Goal: Information Seeking & Learning: Understand process/instructions

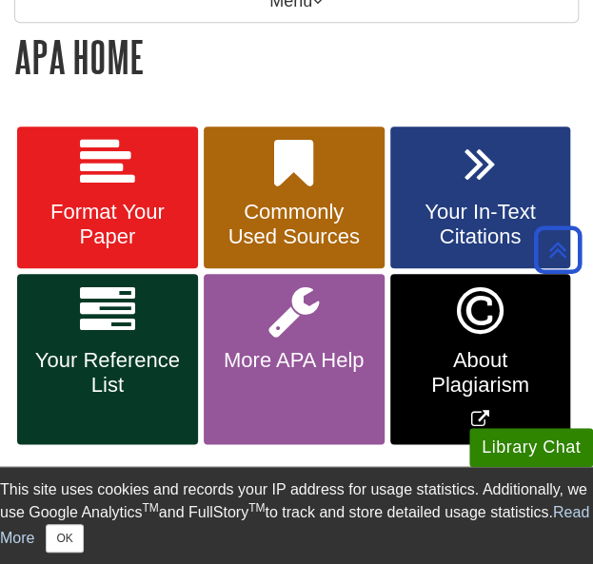
scroll to position [336, 0]
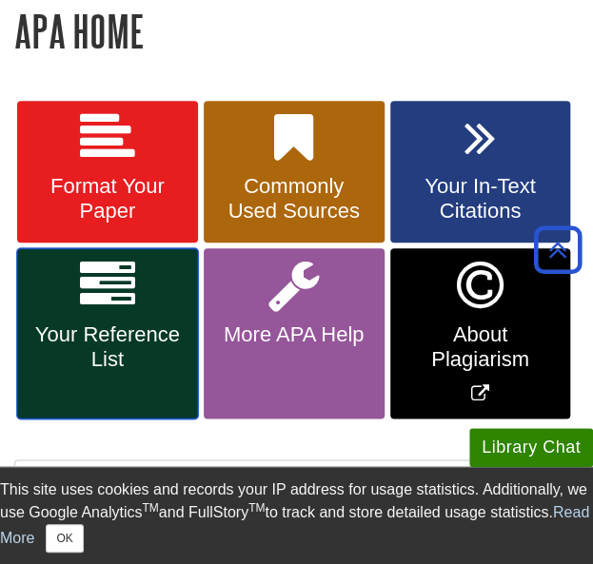
click at [107, 316] on link "Your Reference List" at bounding box center [107, 333] width 181 height 170
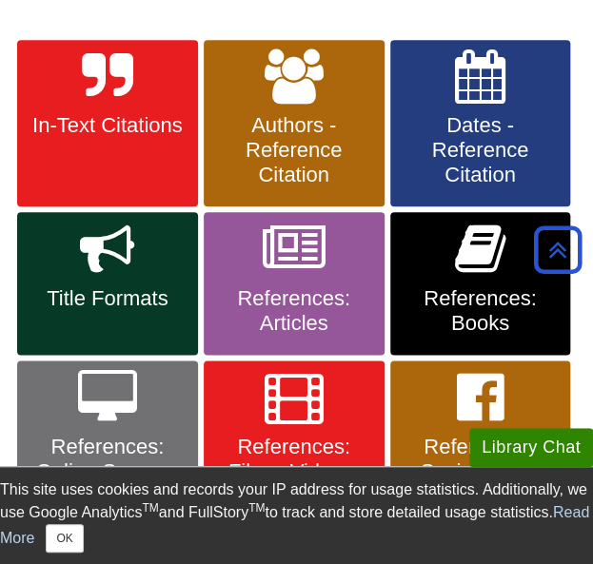
scroll to position [398, 0]
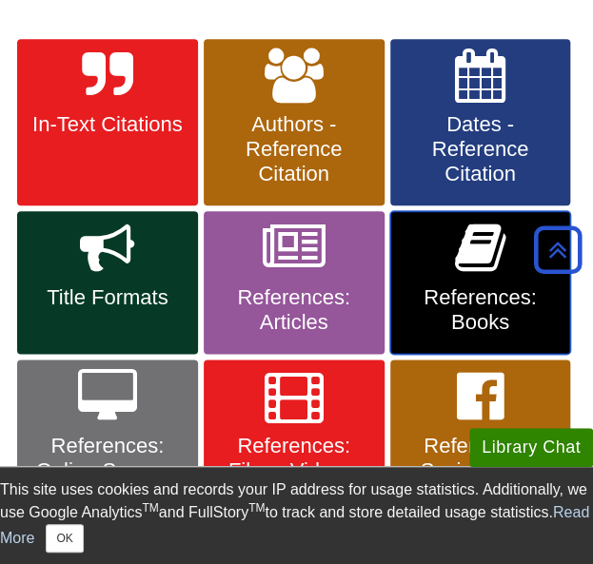
click at [415, 263] on link "References: Books" at bounding box center [480, 282] width 181 height 143
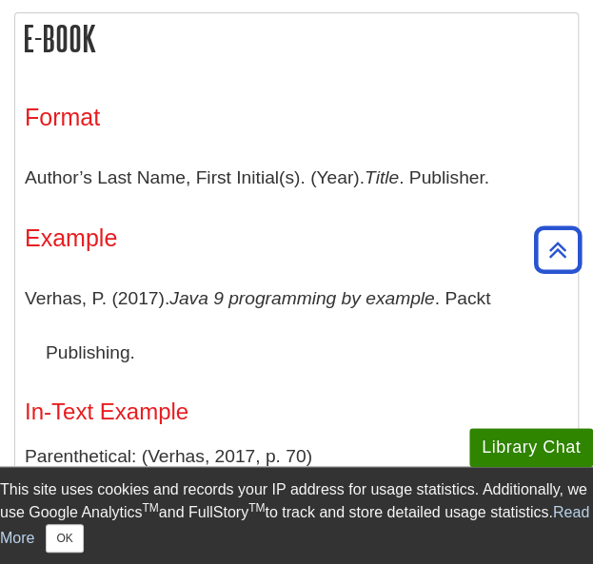
scroll to position [3663, 0]
